Goal: Information Seeking & Learning: Learn about a topic

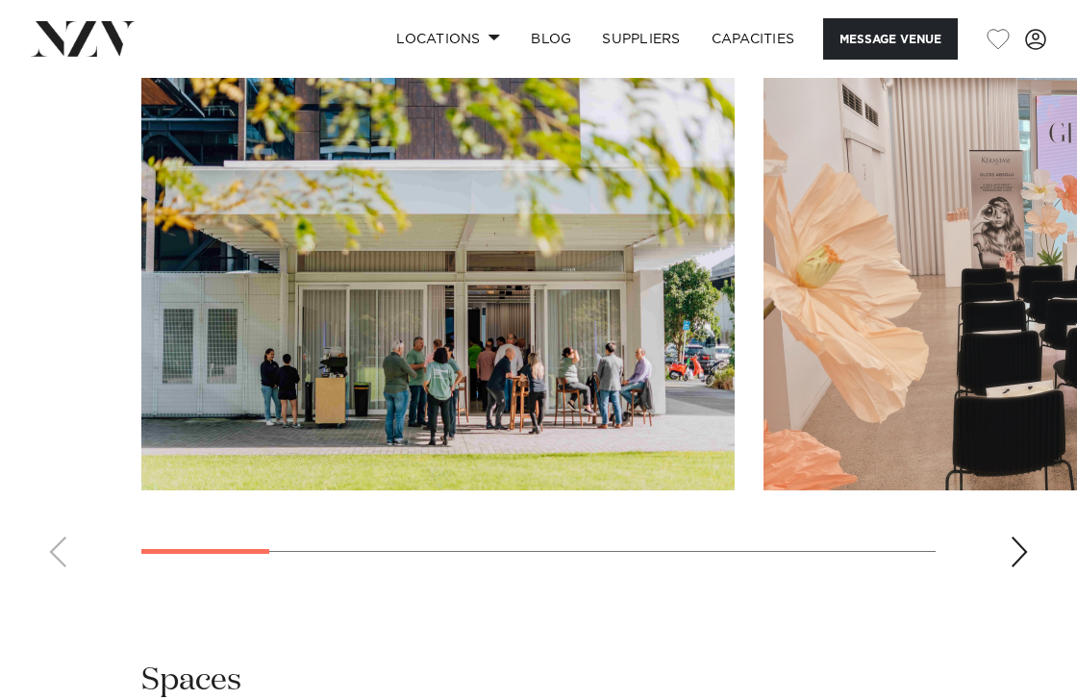
scroll to position [1814, 0]
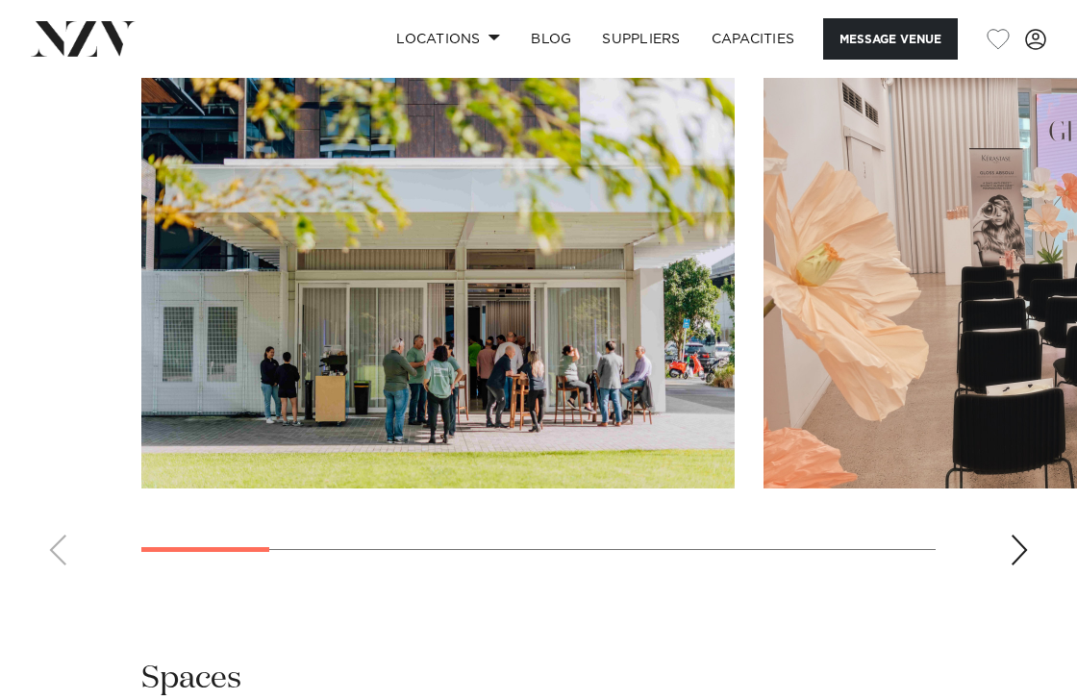
click at [1024, 566] on div "Next slide" at bounding box center [1019, 550] width 19 height 31
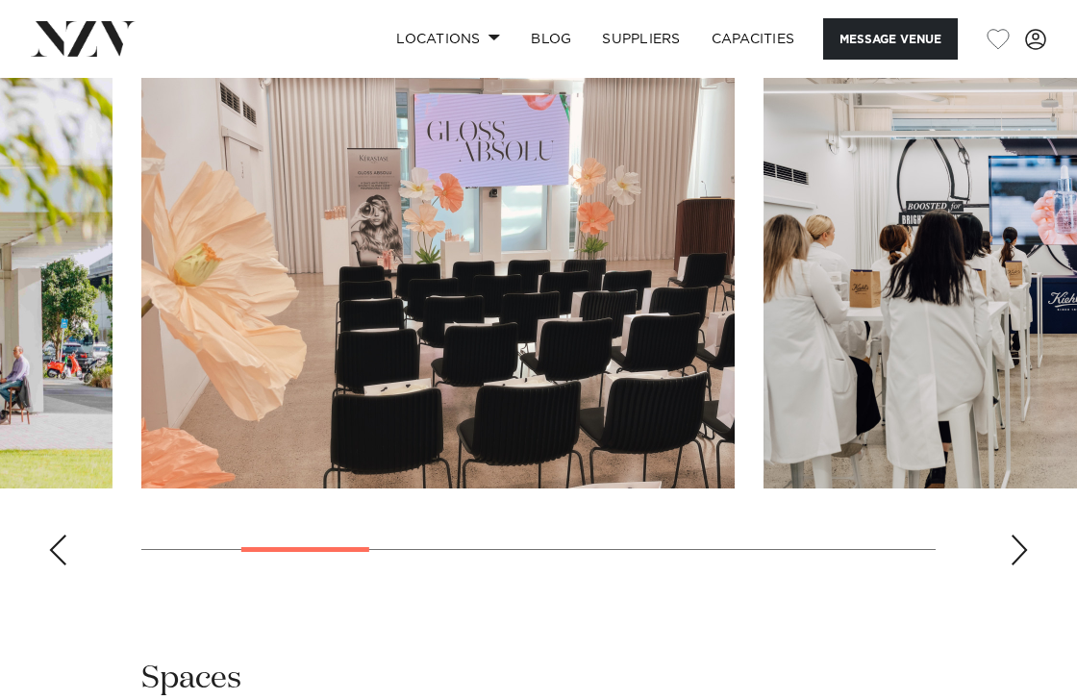
click at [1024, 566] on div "Next slide" at bounding box center [1019, 550] width 19 height 31
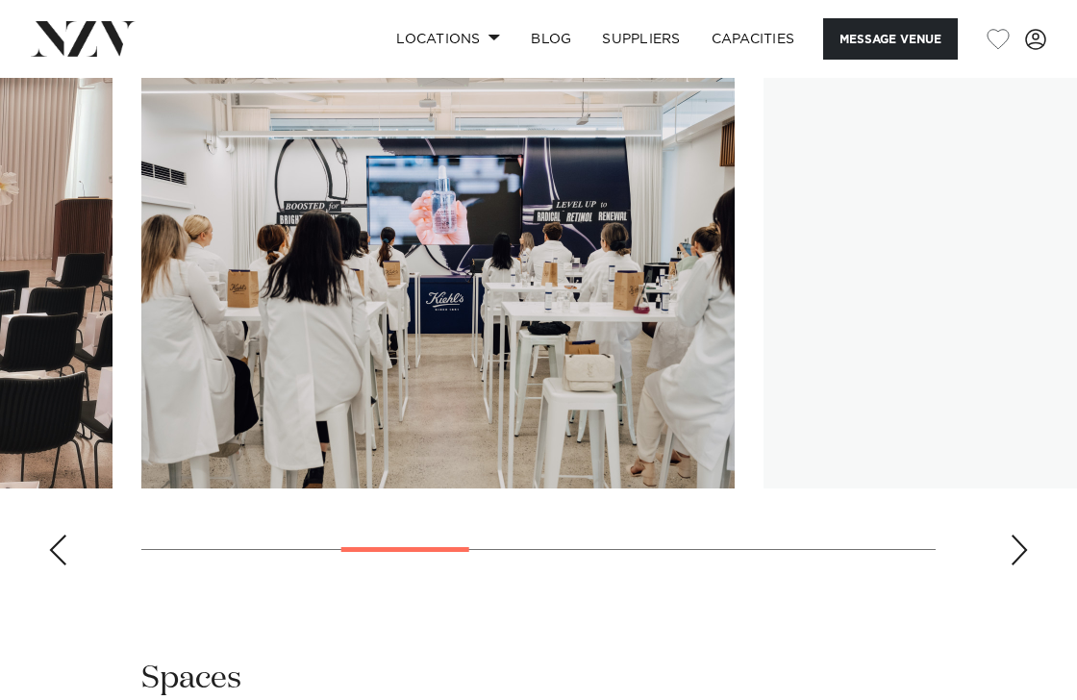
click at [1024, 566] on div "Next slide" at bounding box center [1019, 550] width 19 height 31
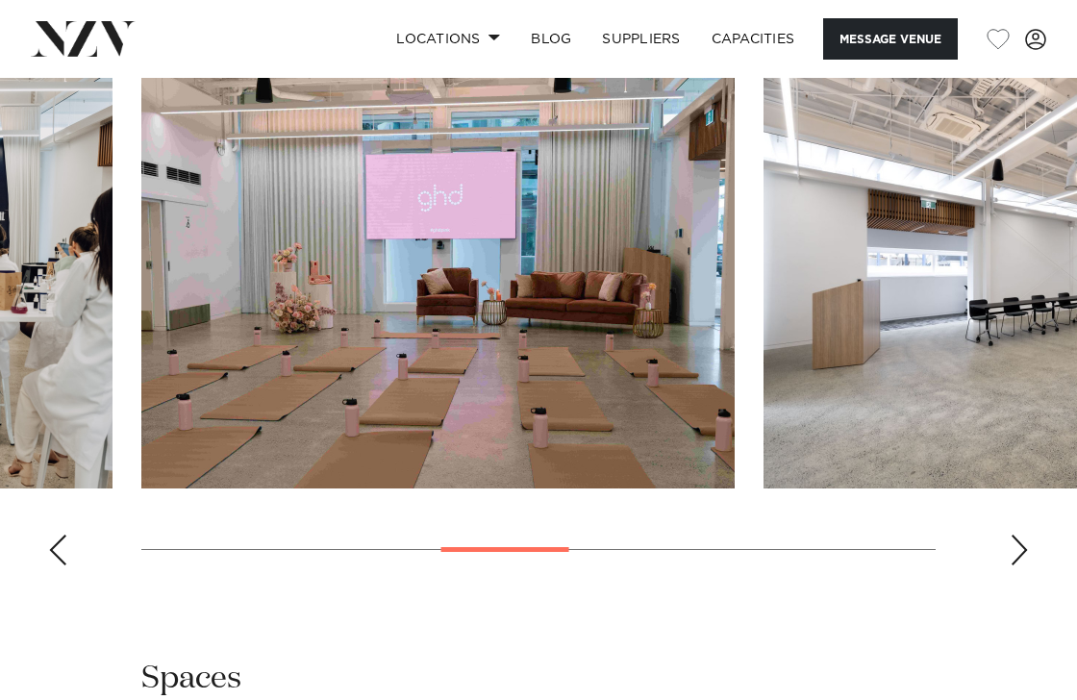
click at [1024, 566] on div "Next slide" at bounding box center [1019, 550] width 19 height 31
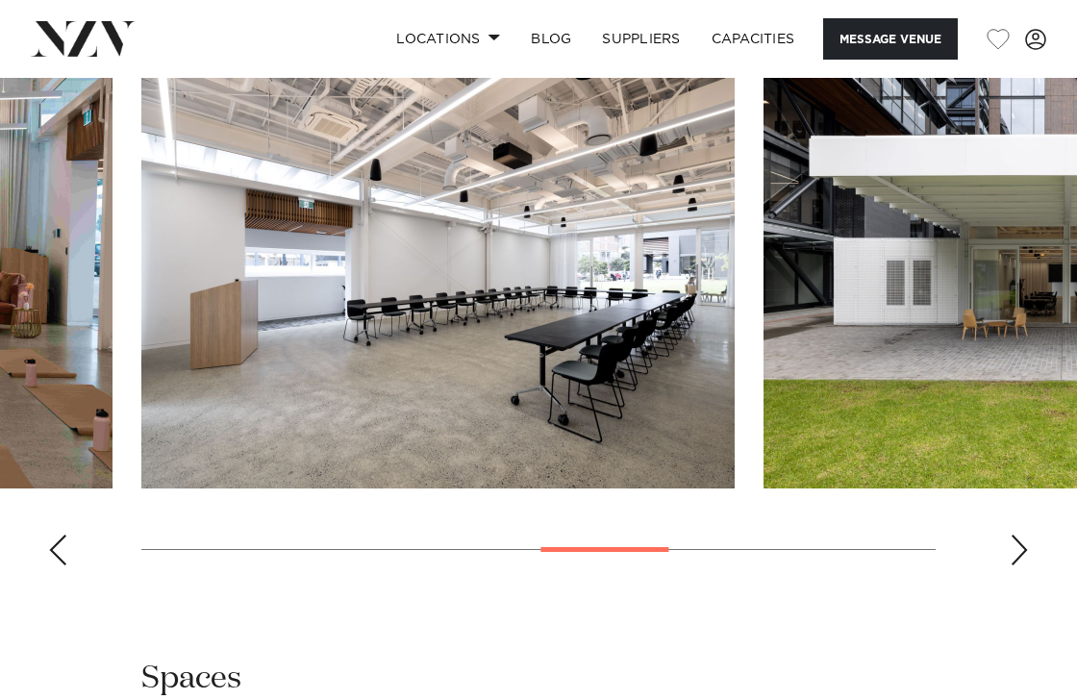
click at [1024, 566] on div "Next slide" at bounding box center [1019, 550] width 19 height 31
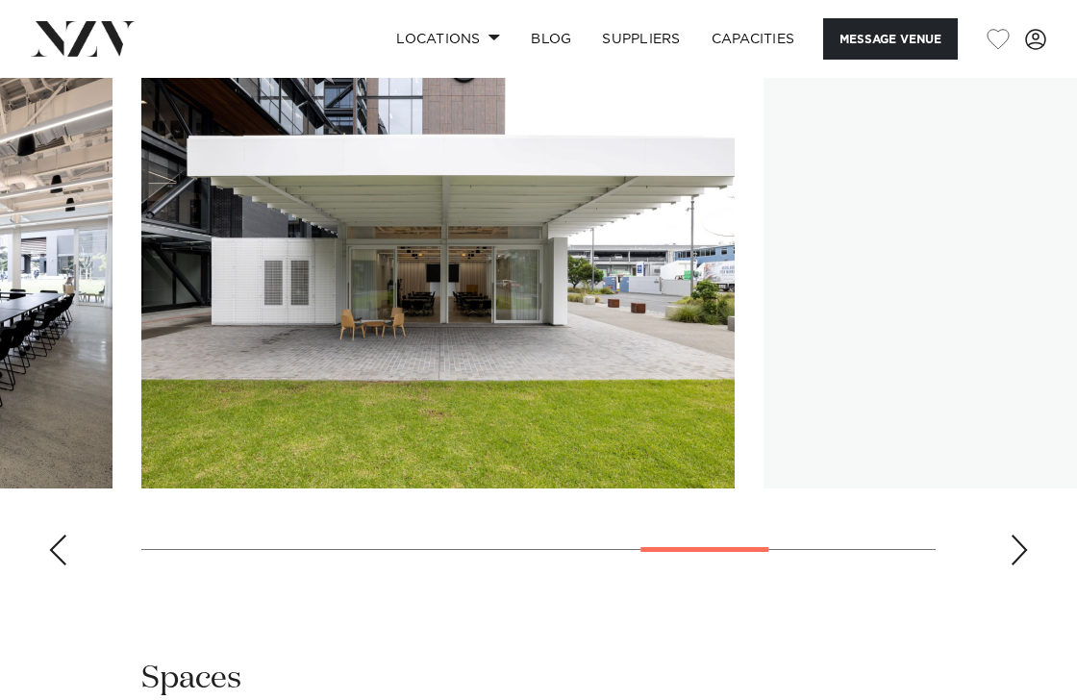
click at [1024, 566] on div "Next slide" at bounding box center [1019, 550] width 19 height 31
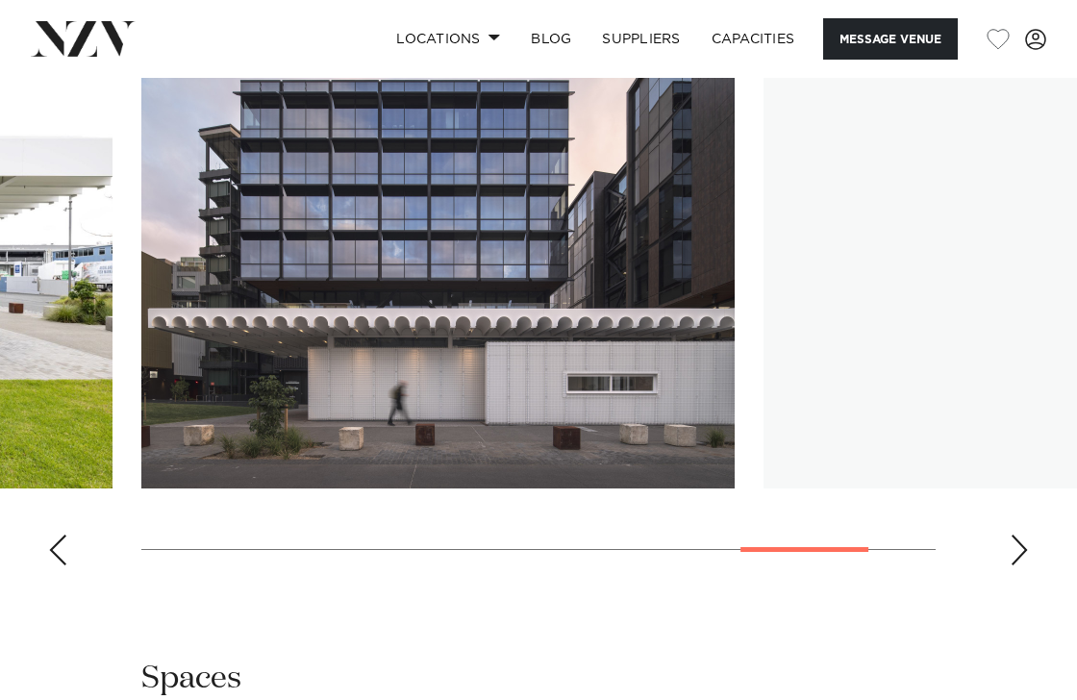
click at [1024, 566] on div "Next slide" at bounding box center [1019, 550] width 19 height 31
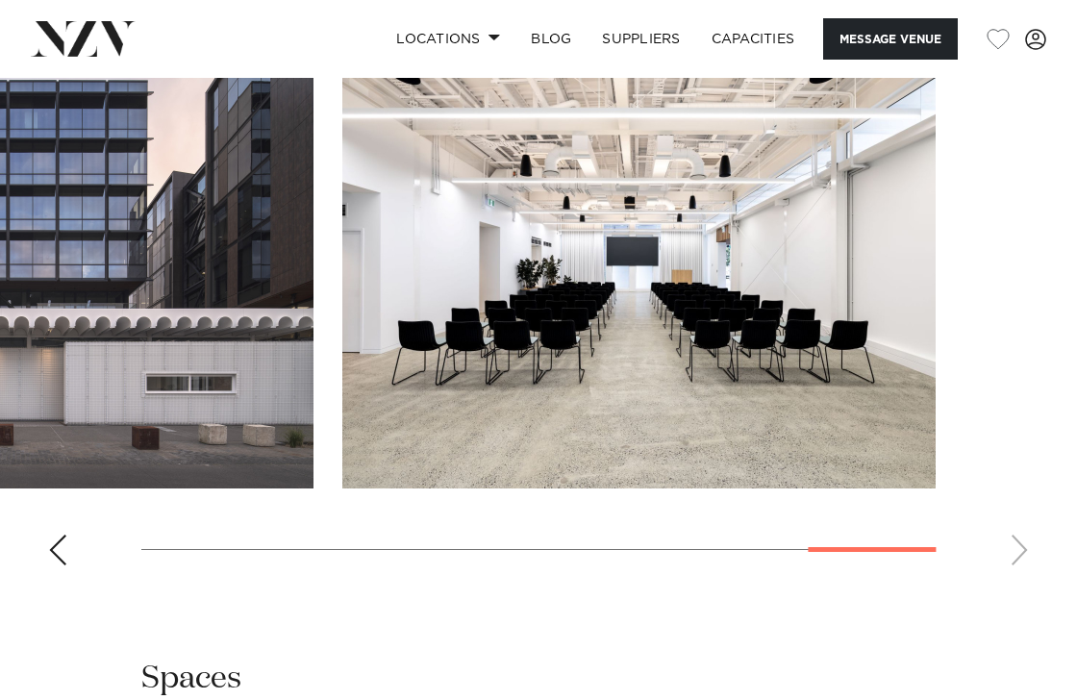
click at [1024, 581] on swiper-container at bounding box center [538, 317] width 1077 height 528
click at [1027, 581] on swiper-container at bounding box center [538, 317] width 1077 height 528
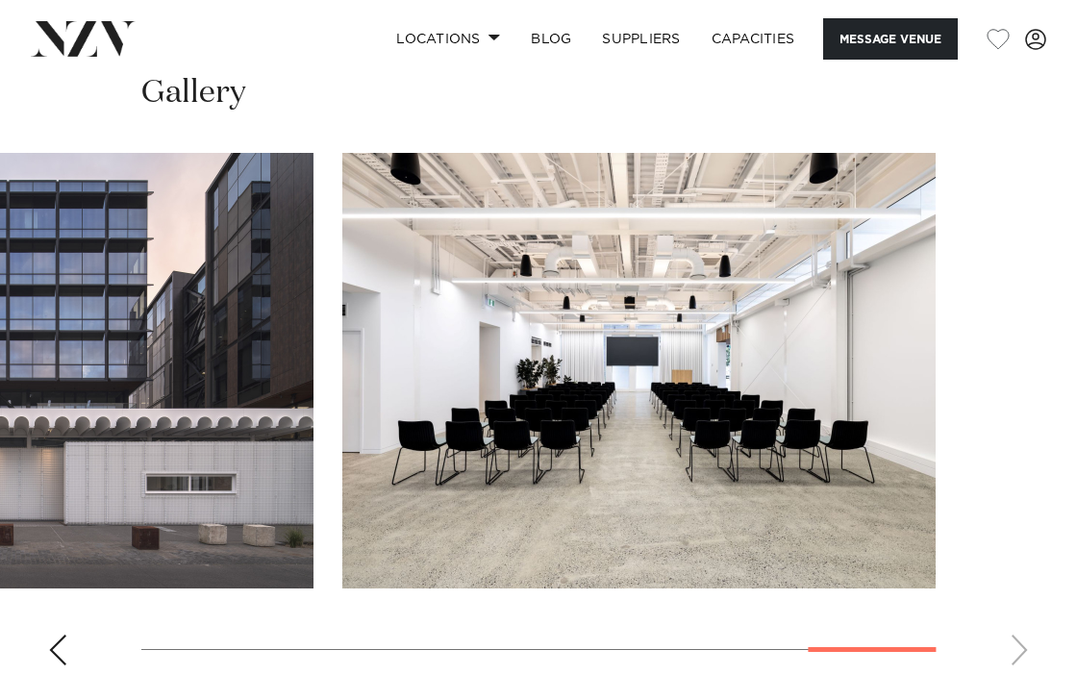
scroll to position [1733, 0]
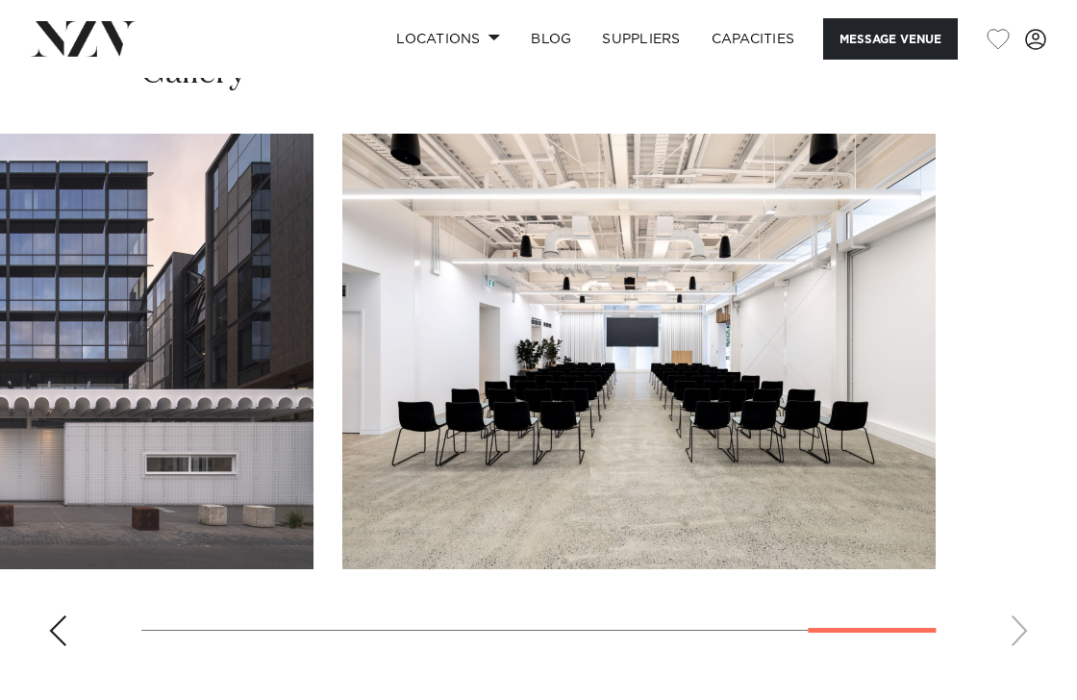
click at [690, 517] on img "8 / 8" at bounding box center [639, 352] width 594 height 436
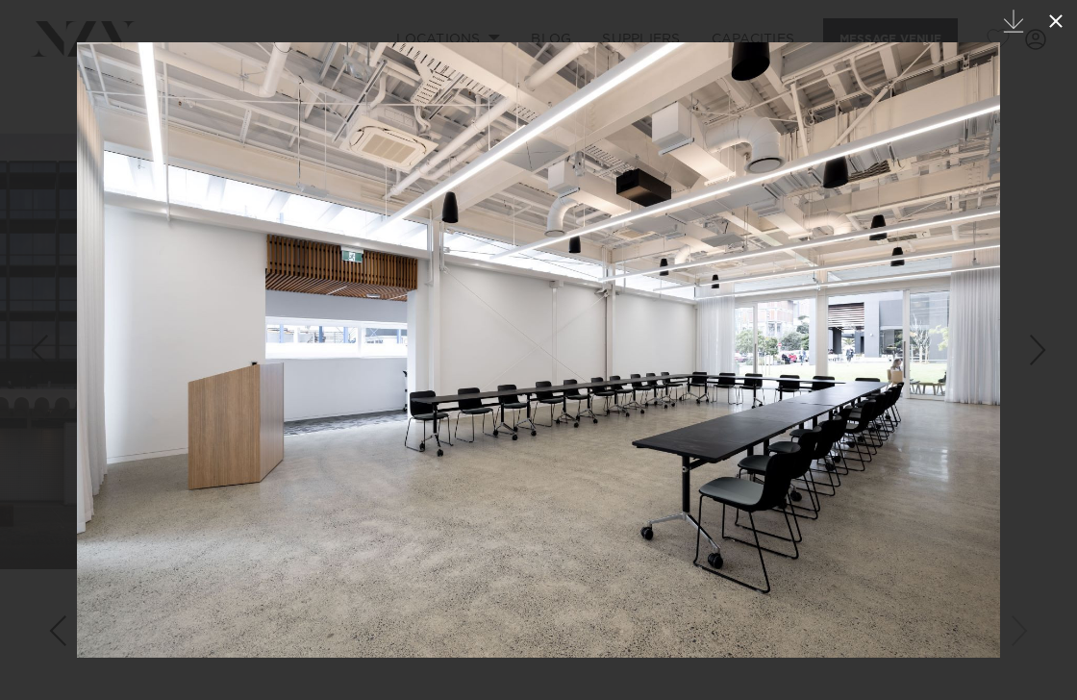
click at [1062, 30] on icon at bounding box center [1056, 21] width 23 height 23
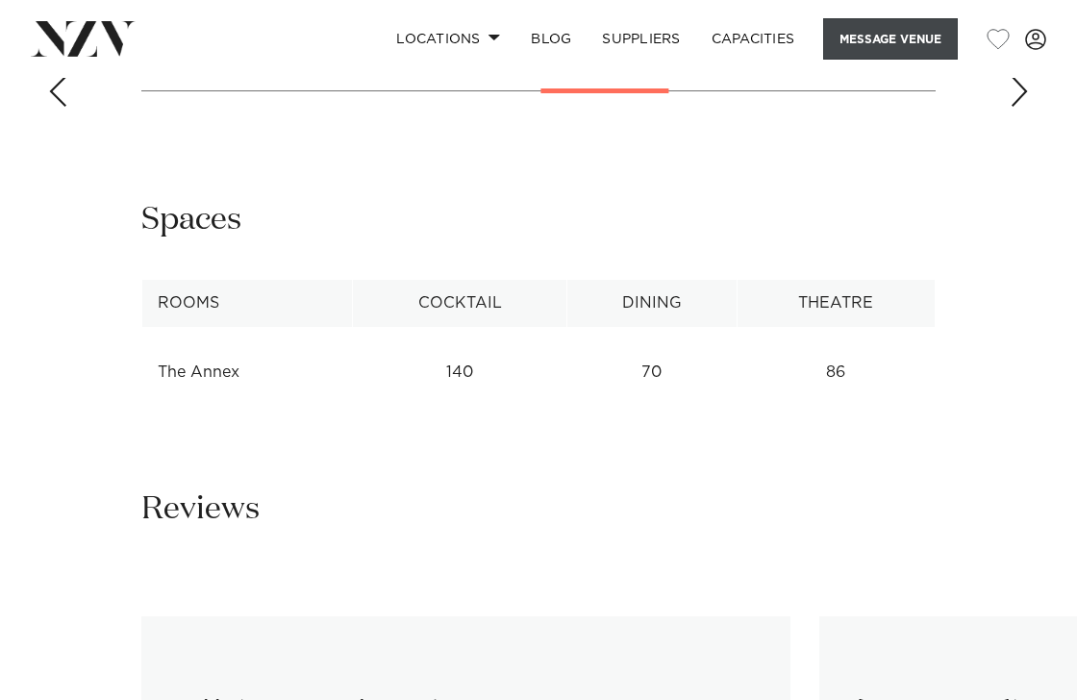
scroll to position [2285, 0]
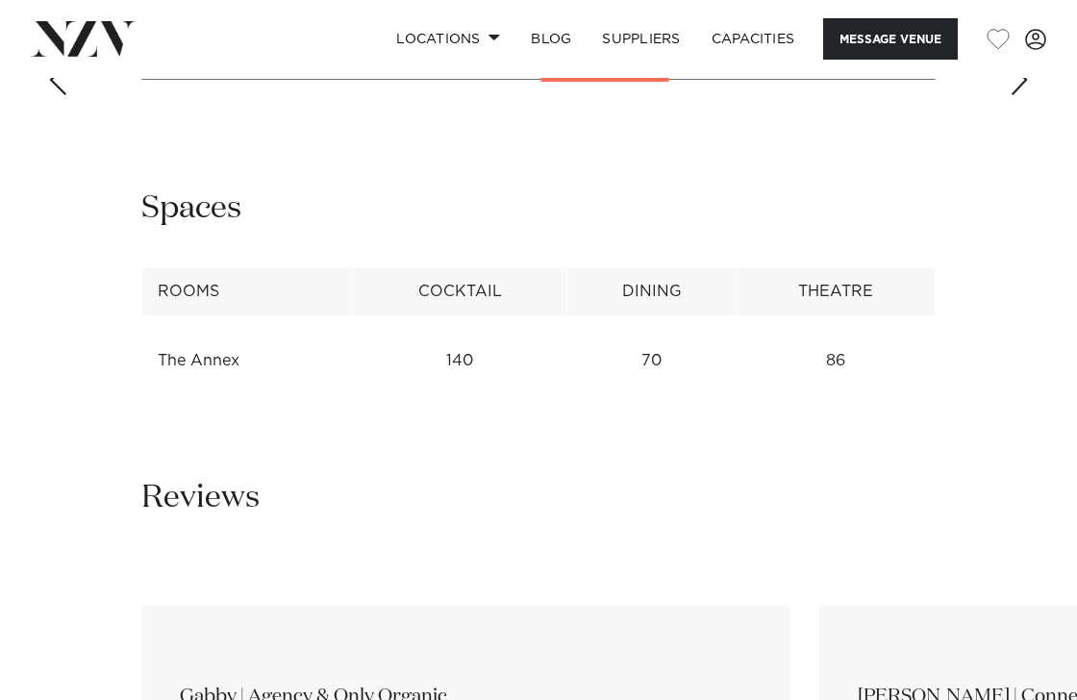
click at [1016, 95] on div "Next slide" at bounding box center [1019, 79] width 19 height 31
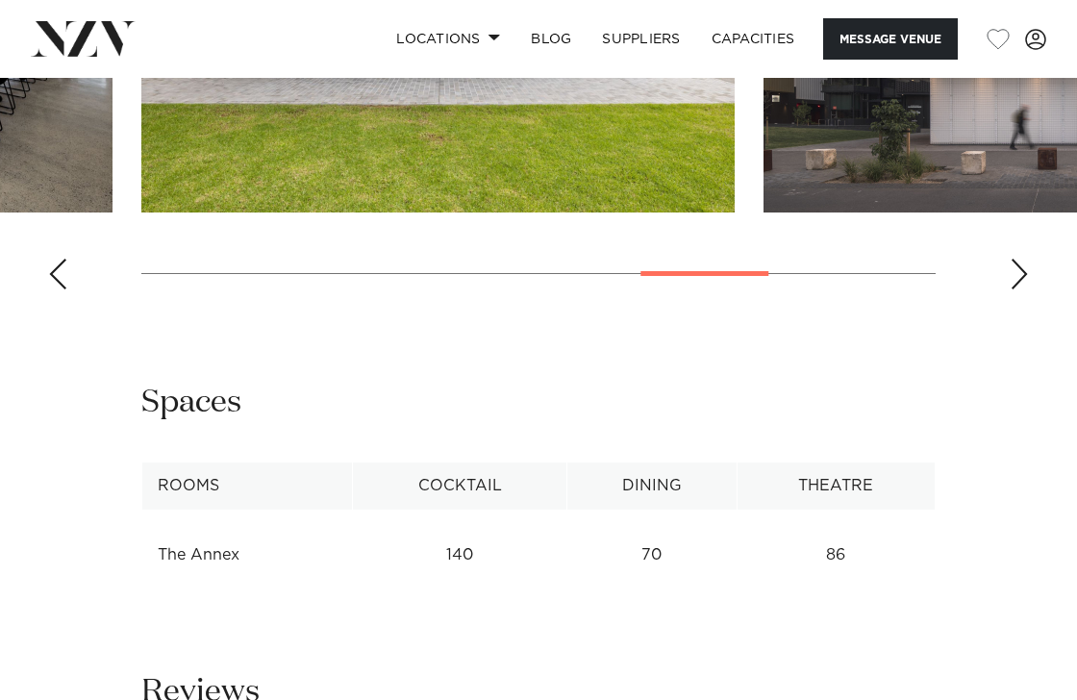
scroll to position [2066, 0]
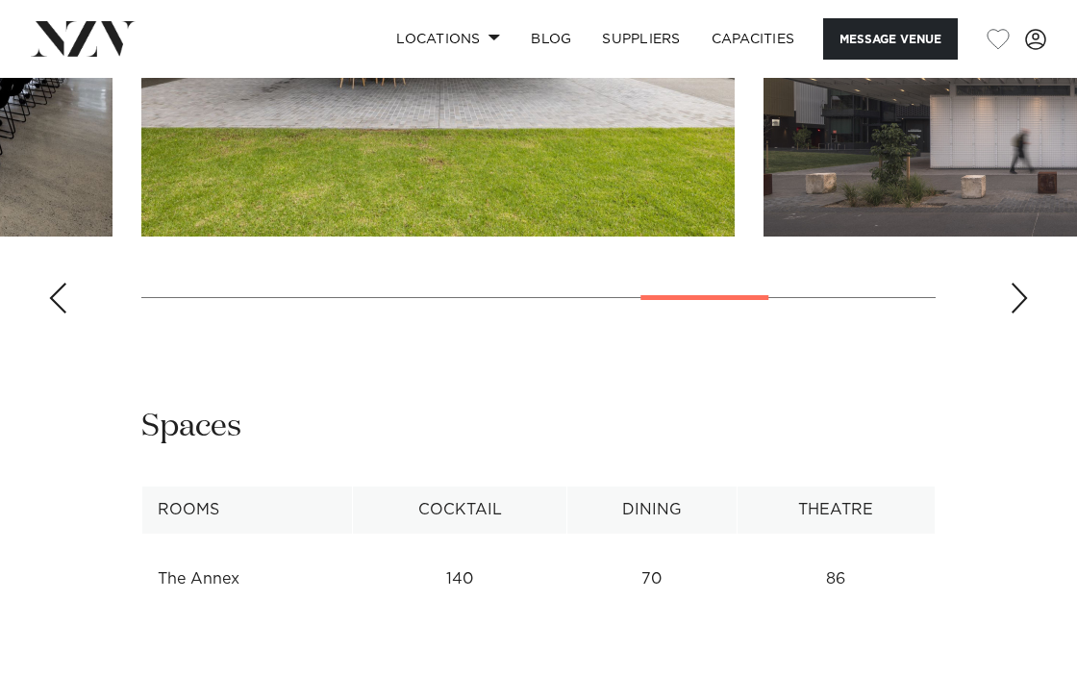
click at [1039, 329] on swiper-container at bounding box center [538, 65] width 1077 height 528
click at [1017, 314] on div "Next slide" at bounding box center [1019, 298] width 19 height 31
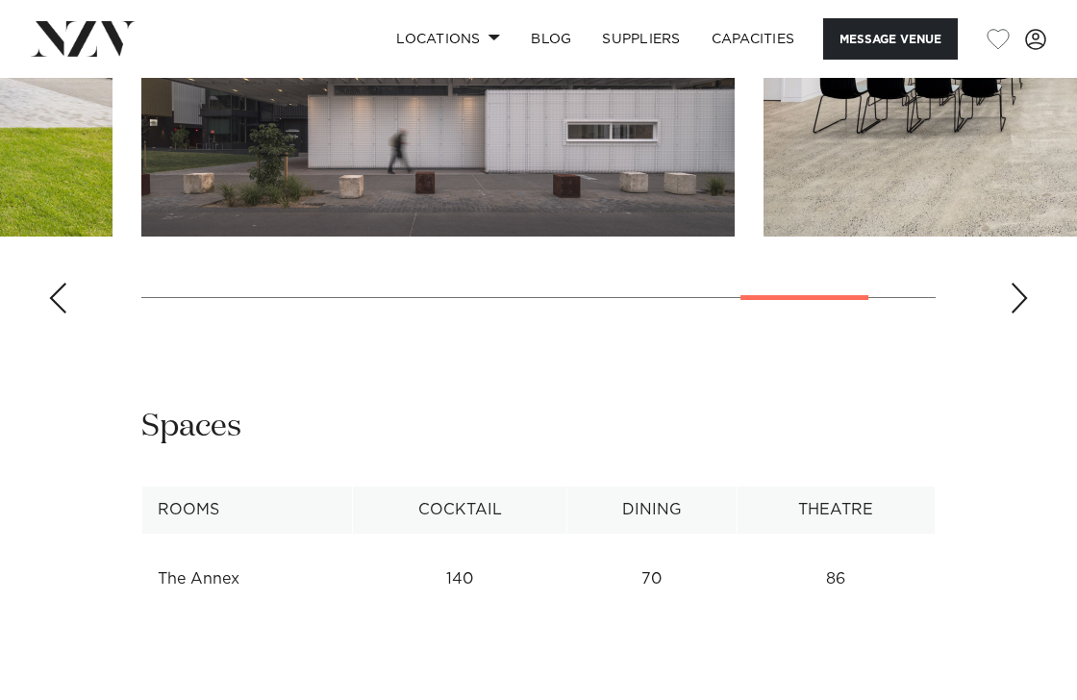
click at [1016, 314] on div "Next slide" at bounding box center [1019, 298] width 19 height 31
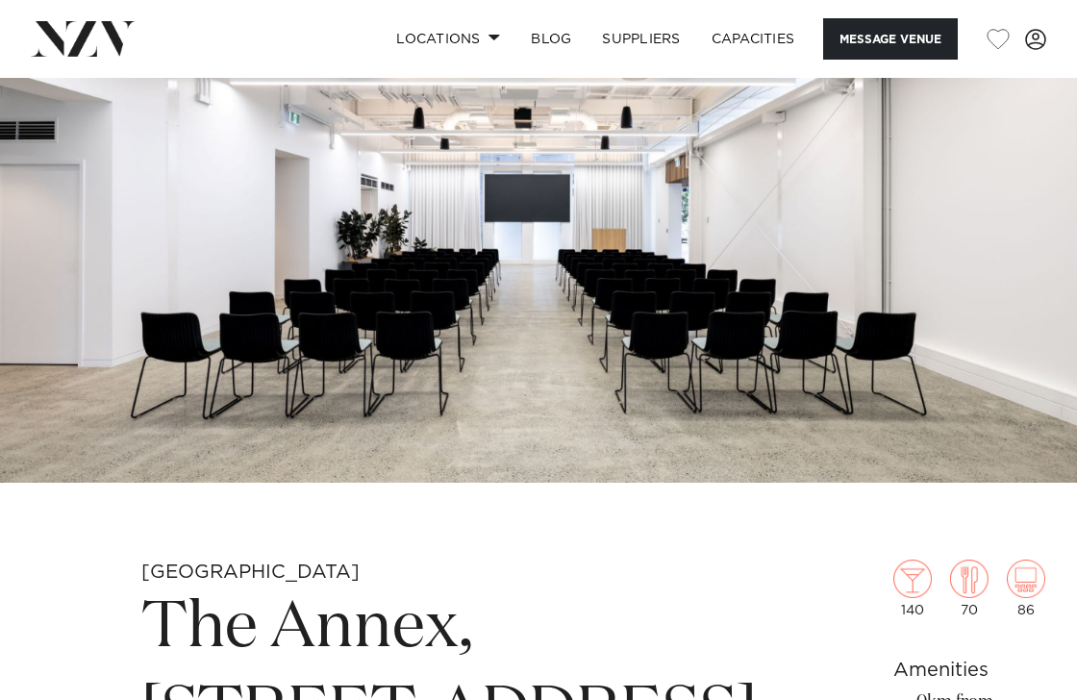
scroll to position [0, 0]
